Goal: Find specific page/section: Find specific page/section

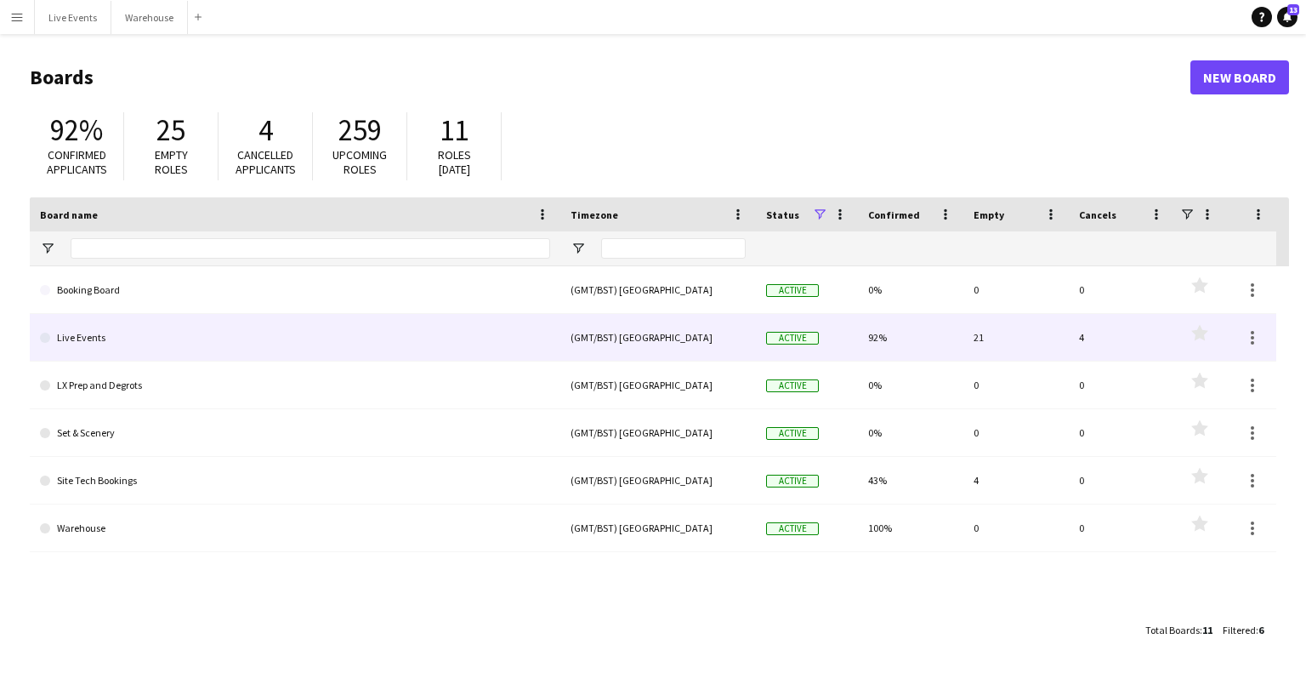
click at [149, 344] on link "Live Events" at bounding box center [295, 338] width 510 height 48
